Goal: Information Seeking & Learning: Understand process/instructions

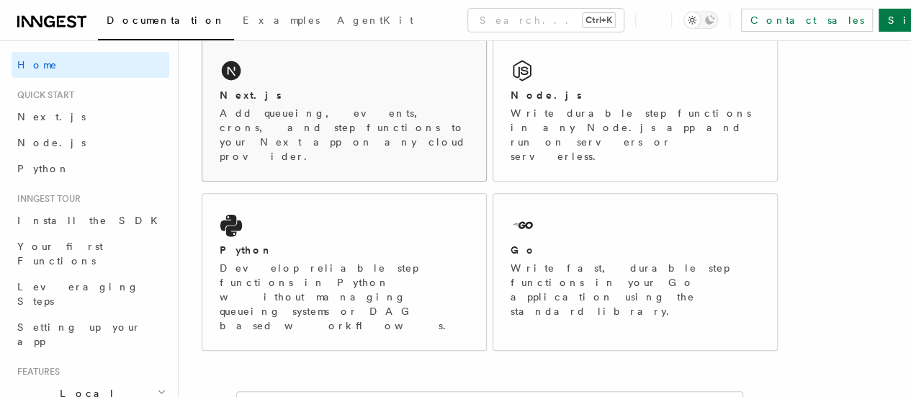
click at [292, 142] on p "Add queueing, events, crons, and step functions to your Next app on any cloud p…" at bounding box center [344, 135] width 249 height 58
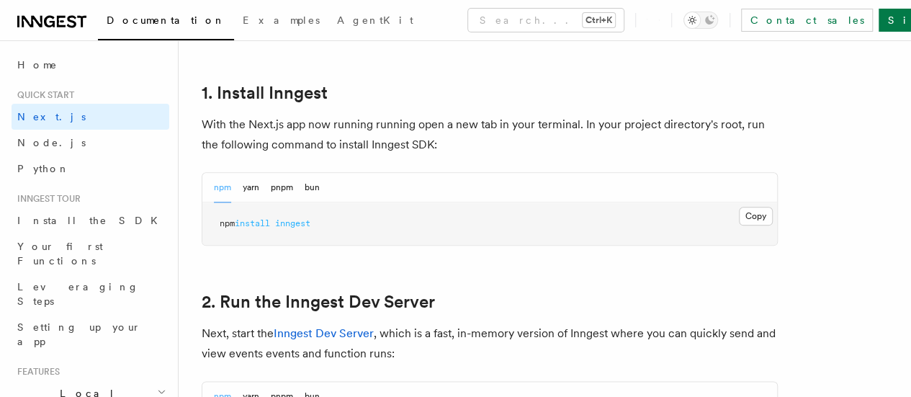
scroll to position [797, 0]
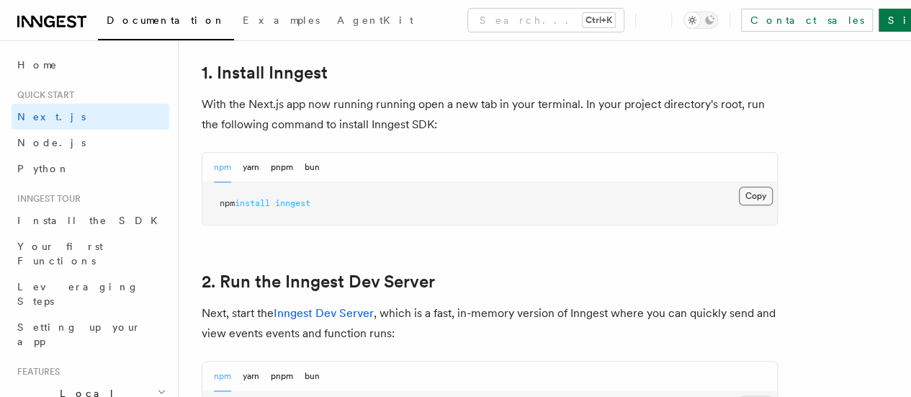
click at [739, 205] on button "Copy Copied" at bounding box center [756, 196] width 34 height 19
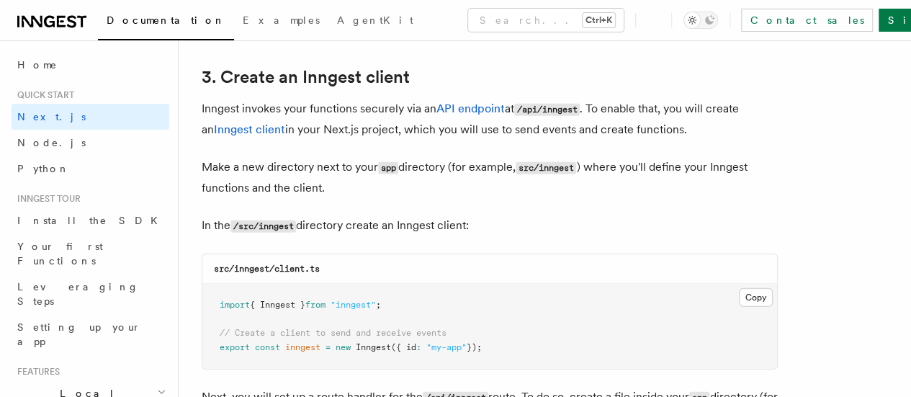
scroll to position [1692, 0]
click at [568, 163] on code "src/inngest" at bounding box center [546, 169] width 61 height 12
copy code "inngest"
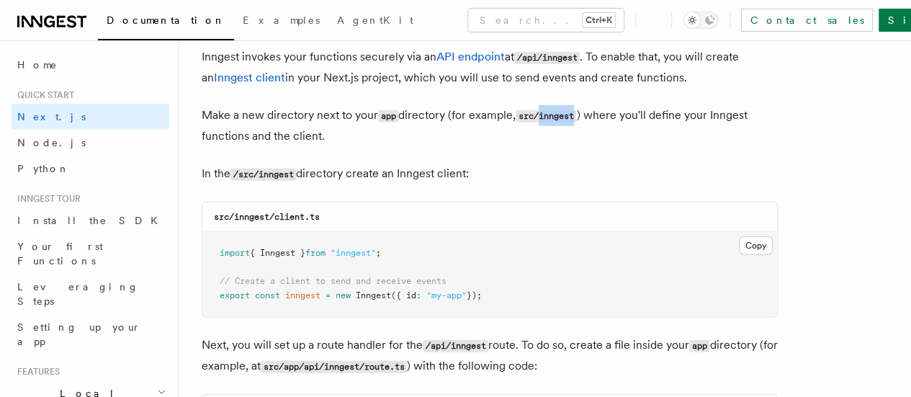
scroll to position [1745, 0]
drag, startPoint x: 322, startPoint y: 205, endPoint x: 274, endPoint y: 205, distance: 47.6
click at [274, 211] on code "src/inngest/client.ts" at bounding box center [267, 216] width 106 height 10
copy code "client.ts"
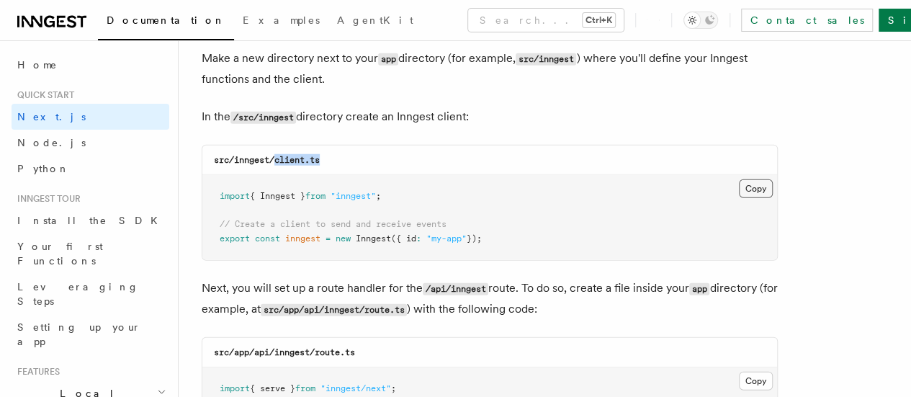
click at [739, 179] on button "Copy Copied" at bounding box center [756, 188] width 34 height 19
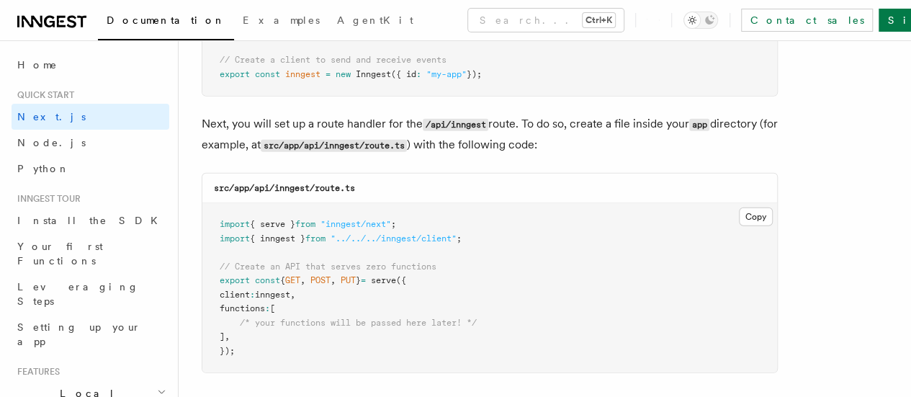
scroll to position [1966, 0]
click at [468, 118] on code "/api/inngest" at bounding box center [456, 124] width 66 height 12
copy p "inngest"
click at [739, 207] on button "Copy Copied" at bounding box center [756, 216] width 34 height 19
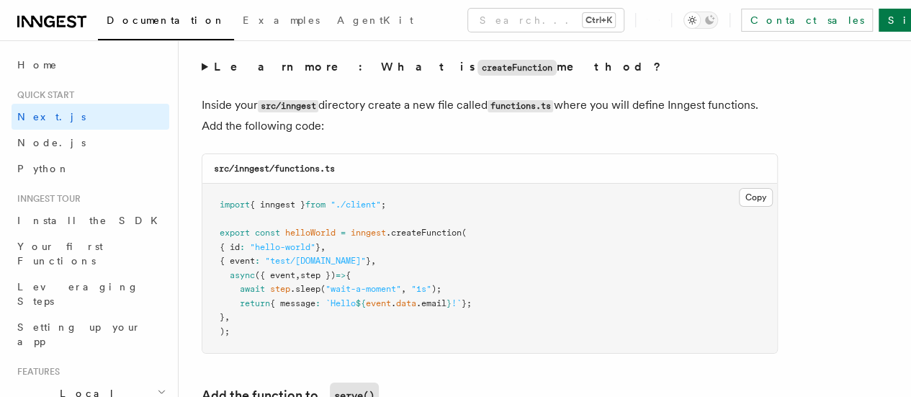
scroll to position [2519, 0]
drag, startPoint x: 370, startPoint y: 162, endPoint x: 275, endPoint y: 161, distance: 95.1
click at [275, 161] on div "src/inngest/functions.ts" at bounding box center [489, 170] width 575 height 30
copy code "functions.ts"
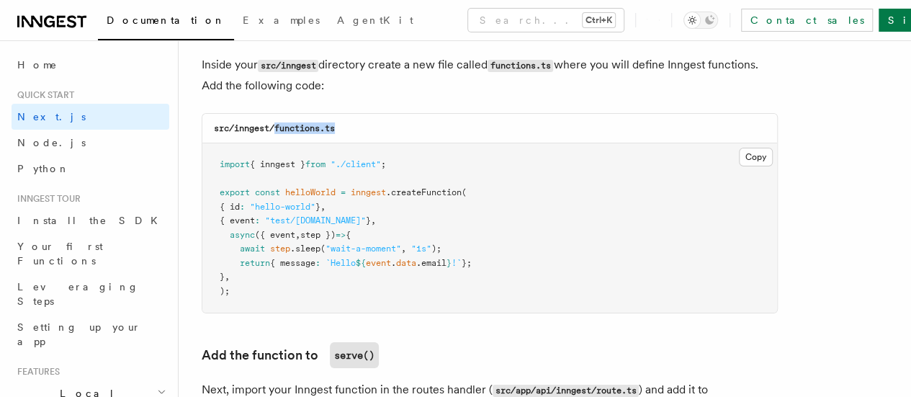
scroll to position [2561, 0]
click at [739, 146] on button "Copy Copied" at bounding box center [756, 155] width 34 height 19
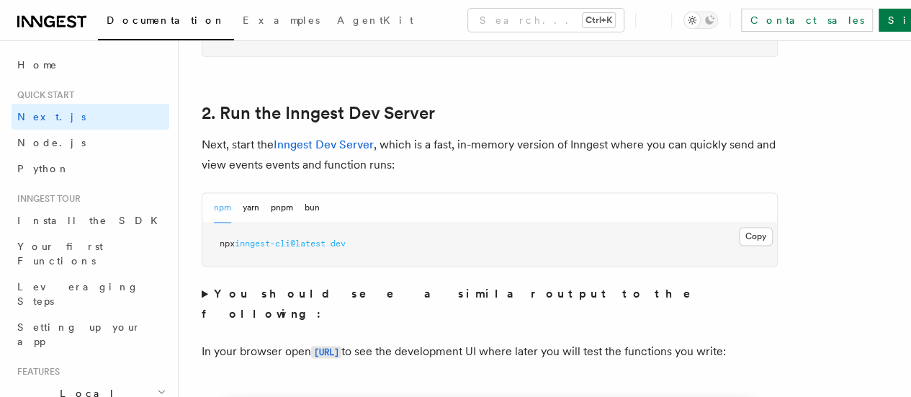
scroll to position [967, 0]
click at [326, 248] on span "inngest-cli@latest" at bounding box center [280, 243] width 91 height 10
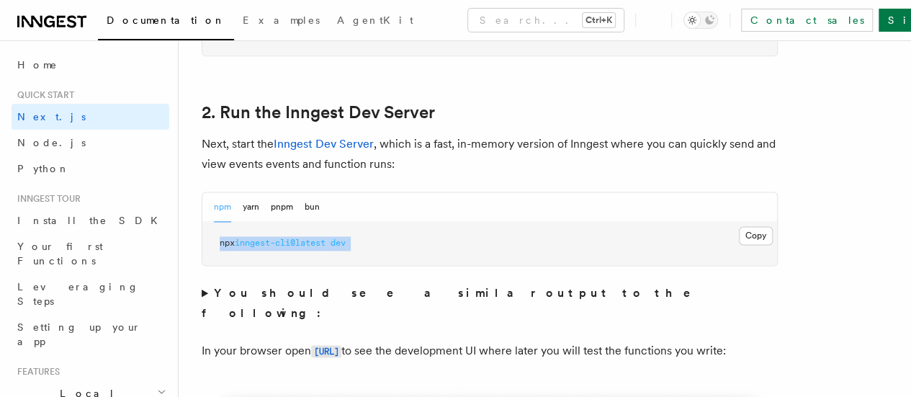
copy div "npx inngest-cli@latest dev"
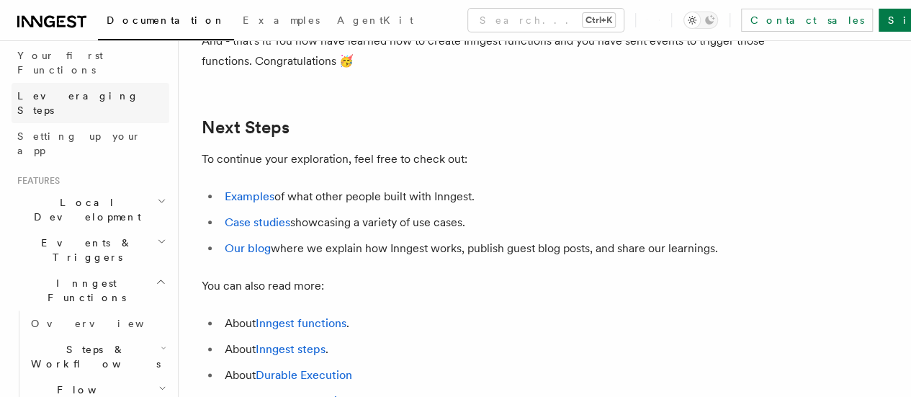
scroll to position [192, 0]
click at [156, 274] on icon "button" at bounding box center [161, 280] width 11 height 12
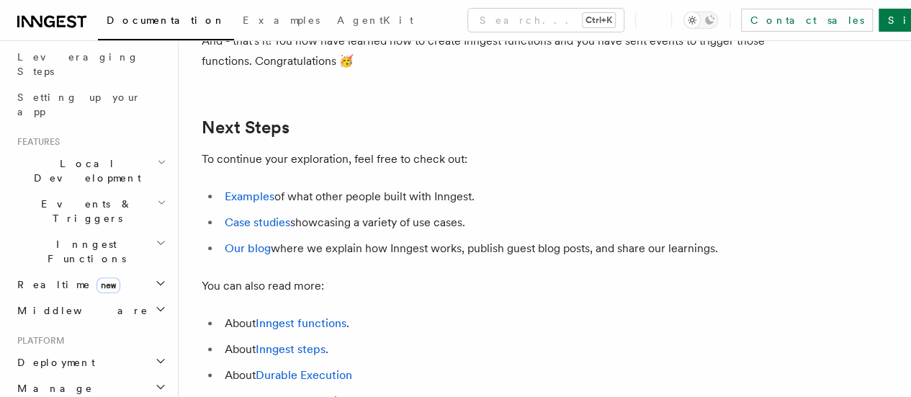
scroll to position [231, 0]
click at [104, 349] on h2 "Deployment" at bounding box center [91, 362] width 158 height 26
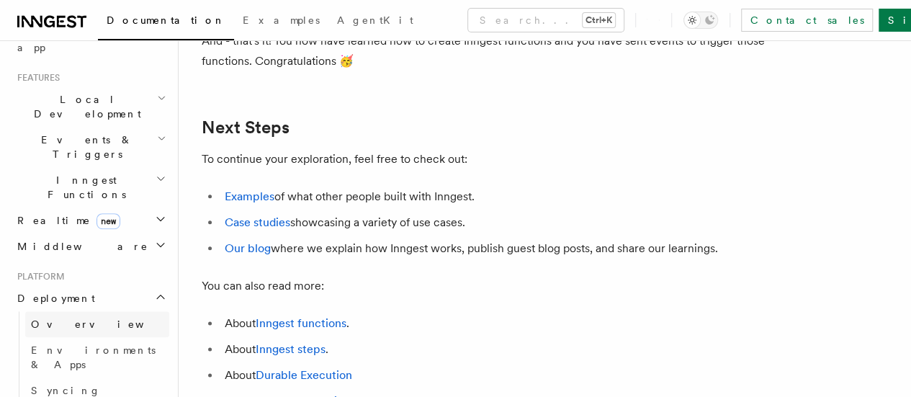
click at [65, 318] on span "Overview" at bounding box center [105, 324] width 148 height 12
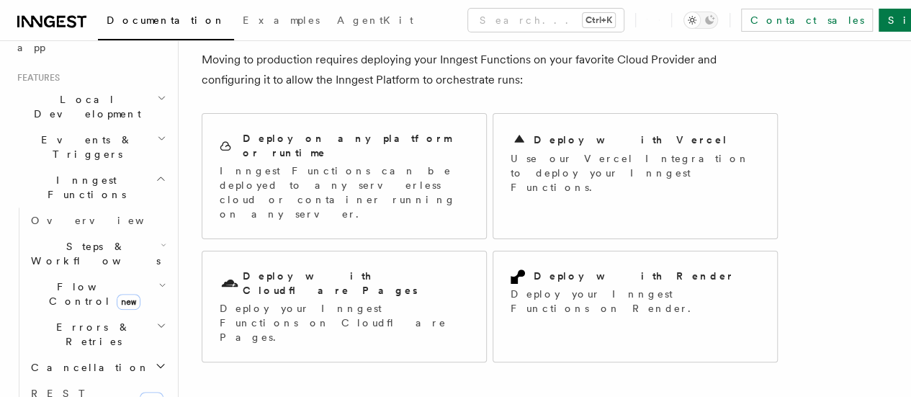
scroll to position [84, 0]
click at [542, 165] on p "Use our Vercel Integration to deploy your Inngest Functions." at bounding box center [635, 172] width 249 height 43
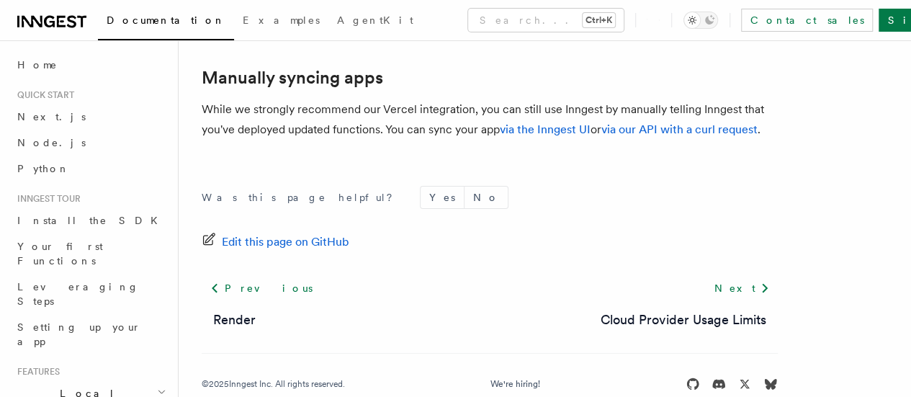
scroll to position [2646, 0]
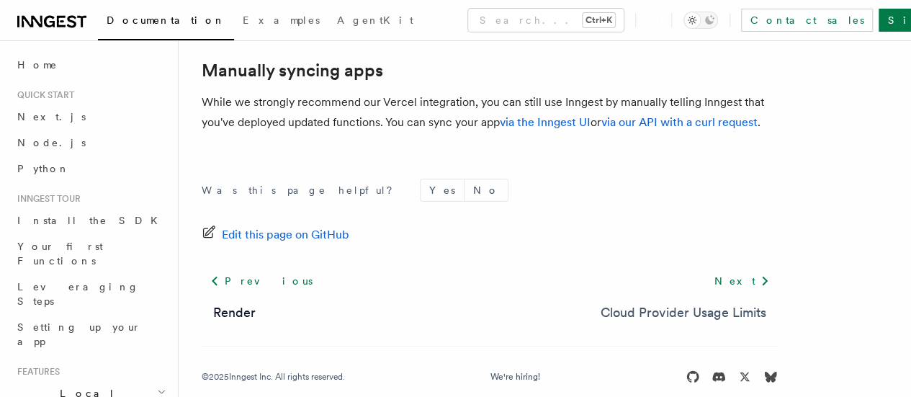
click at [634, 303] on link "Cloud Provider Usage Limits" at bounding box center [684, 313] width 166 height 20
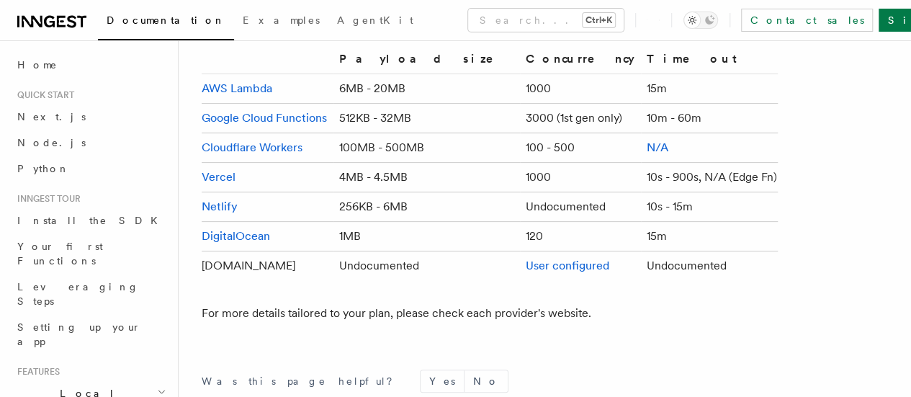
scroll to position [185, 0]
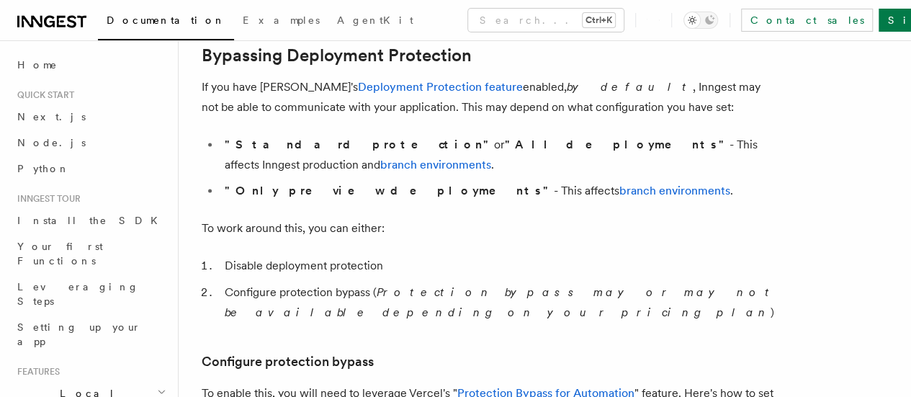
scroll to position [1135, 0]
